Goal: Register for event/course

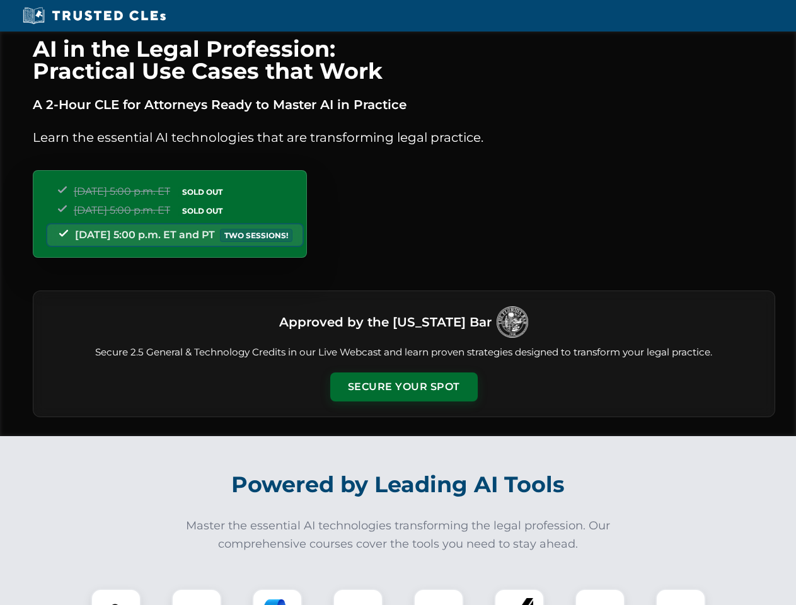
click at [403, 387] on button "Secure Your Spot" at bounding box center [403, 386] width 147 height 29
click at [116, 597] on img at bounding box center [116, 613] width 37 height 37
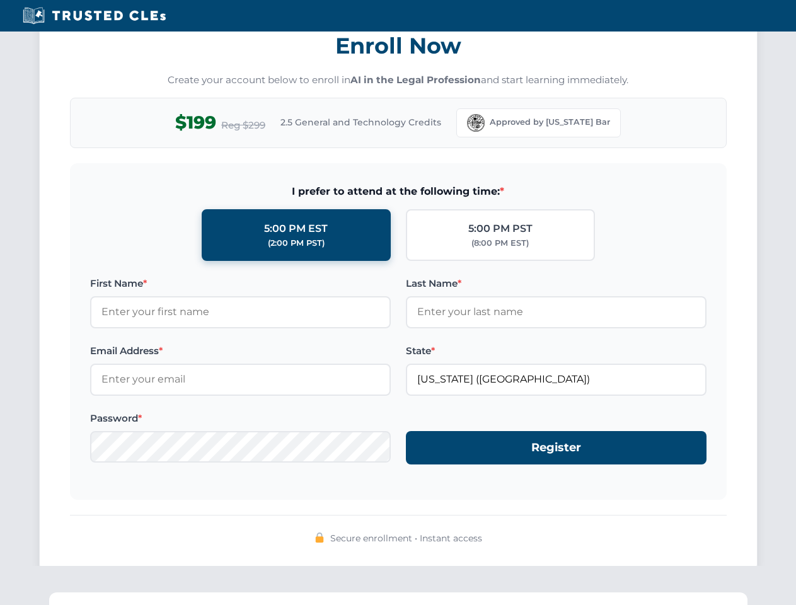
scroll to position [1237, 0]
